Goal: Navigation & Orientation: Find specific page/section

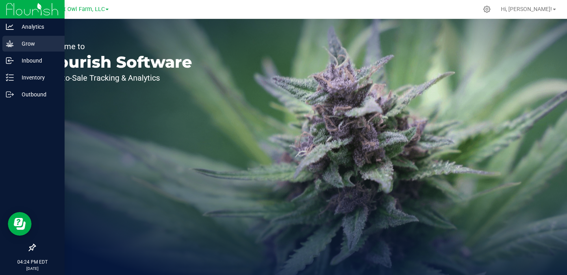
click at [26, 42] on p "Grow" at bounding box center [37, 43] width 47 height 9
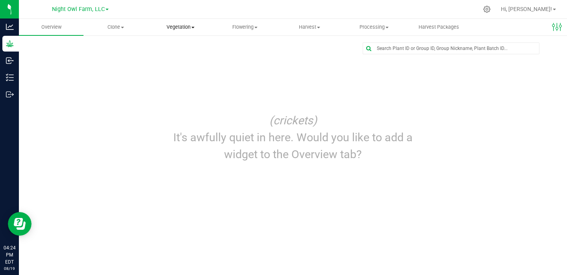
click at [190, 28] on span "Vegetation" at bounding box center [180, 27] width 64 height 7
click at [188, 46] on span "Veg groups" at bounding box center [173, 47] width 50 height 7
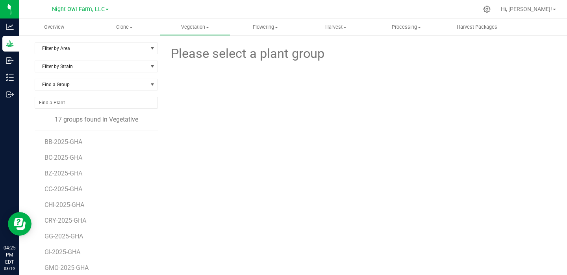
scroll to position [2, 0]
click at [70, 141] on span "BB-2025-GHA" at bounding box center [64, 140] width 40 height 7
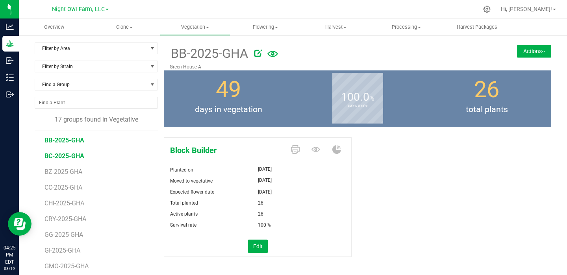
click at [63, 158] on span "BC-2025-GHA" at bounding box center [64, 155] width 40 height 7
click at [74, 157] on span "BZ-2025-GHA" at bounding box center [64, 154] width 40 height 7
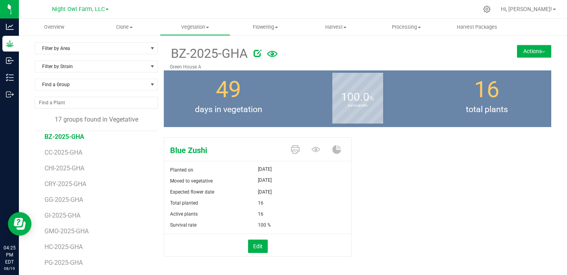
scroll to position [37, 0]
click at [59, 155] on span "CC-2025-GHA" at bounding box center [64, 151] width 40 height 7
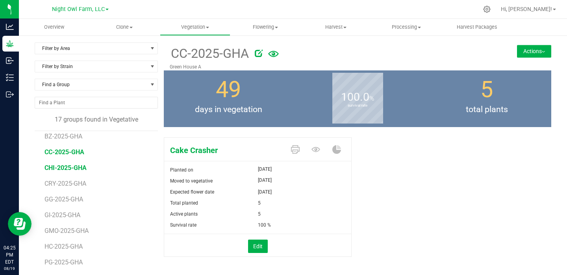
click at [71, 164] on span "CHI-2025-GHA" at bounding box center [65, 167] width 42 height 7
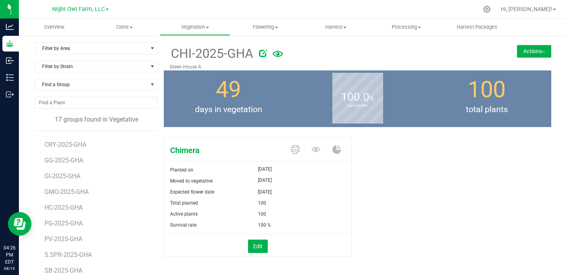
scroll to position [77, 0]
click at [59, 205] on span "HC-2025-GHA" at bounding box center [64, 206] width 40 height 7
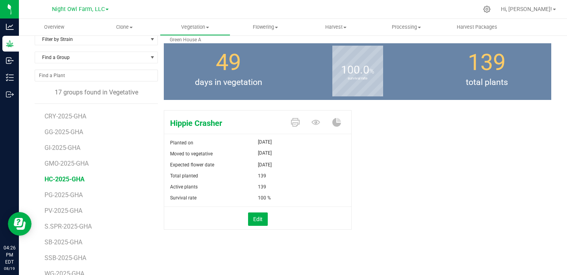
scroll to position [36, 0]
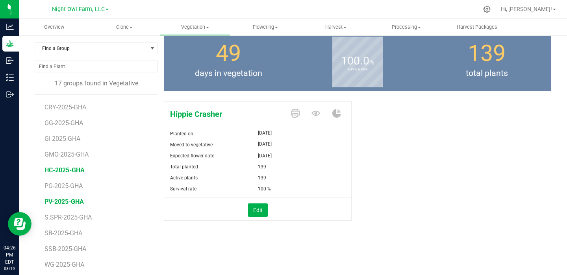
click at [64, 199] on span "PV-2025-GHA" at bounding box center [63, 201] width 39 height 7
